Goal: Task Accomplishment & Management: Complete application form

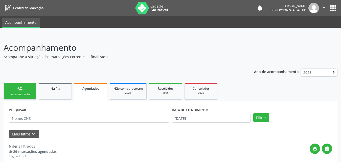
click at [19, 83] on link "person_add Nova marcação" at bounding box center [20, 91] width 33 height 17
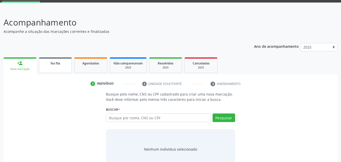
click at [53, 68] on link "Na fila" at bounding box center [55, 65] width 33 height 16
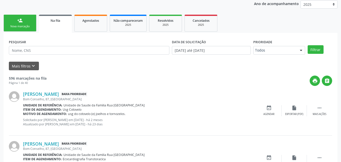
scroll to position [76, 0]
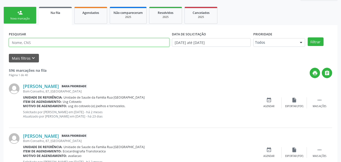
click at [127, 43] on input "text" at bounding box center [89, 42] width 161 height 9
type input "700803992854490"
click at [308, 37] on button "Filtrar" at bounding box center [316, 41] width 16 height 9
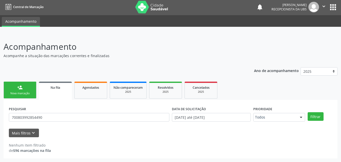
scroll to position [1, 0]
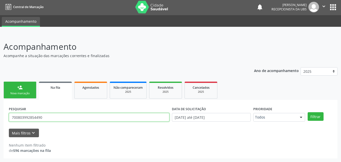
click at [49, 116] on input "700803992854490" at bounding box center [89, 117] width 161 height 9
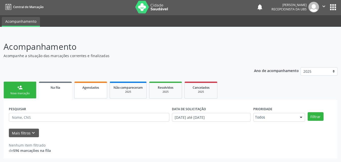
click at [96, 85] on div "Agendados" at bounding box center [90, 87] width 25 height 5
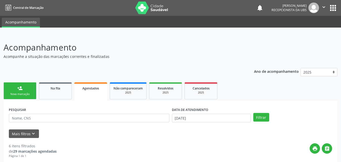
scroll to position [0, 0]
click at [25, 94] on div "Nova marcação" at bounding box center [19, 95] width 25 height 4
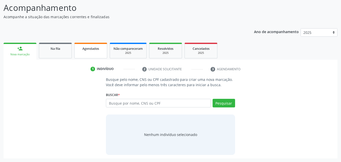
click at [87, 50] on span "Agendados" at bounding box center [91, 49] width 17 height 4
